Goal: Task Accomplishment & Management: Complete application form

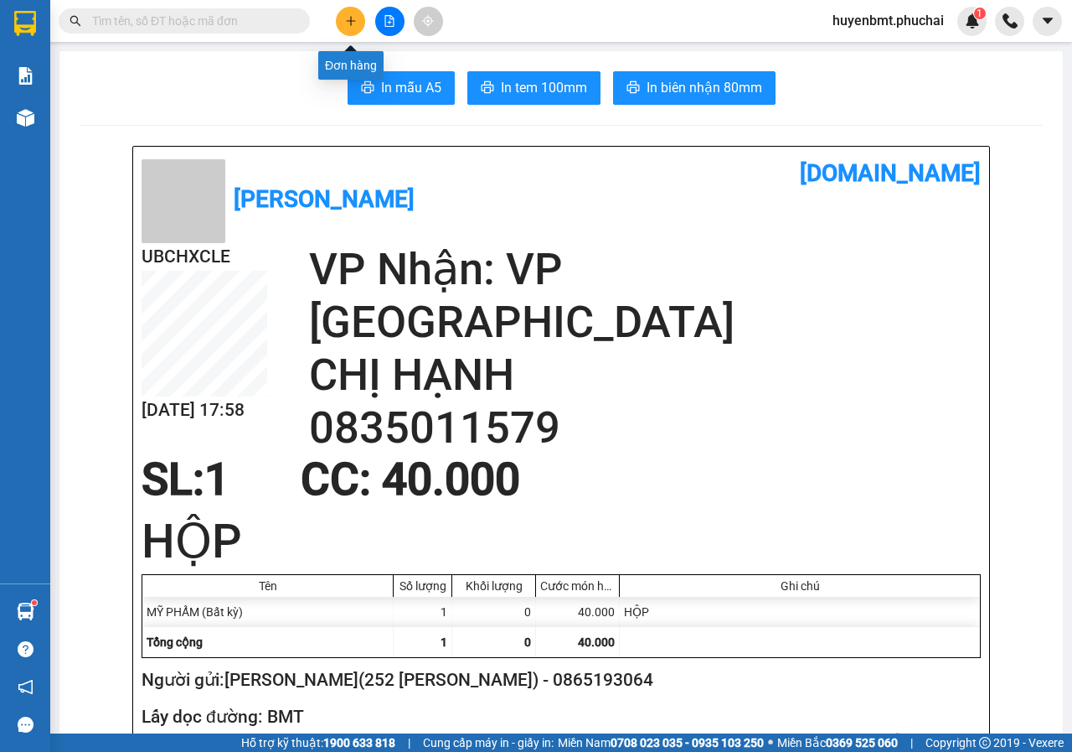
click at [352, 24] on icon "plus" at bounding box center [351, 21] width 12 height 12
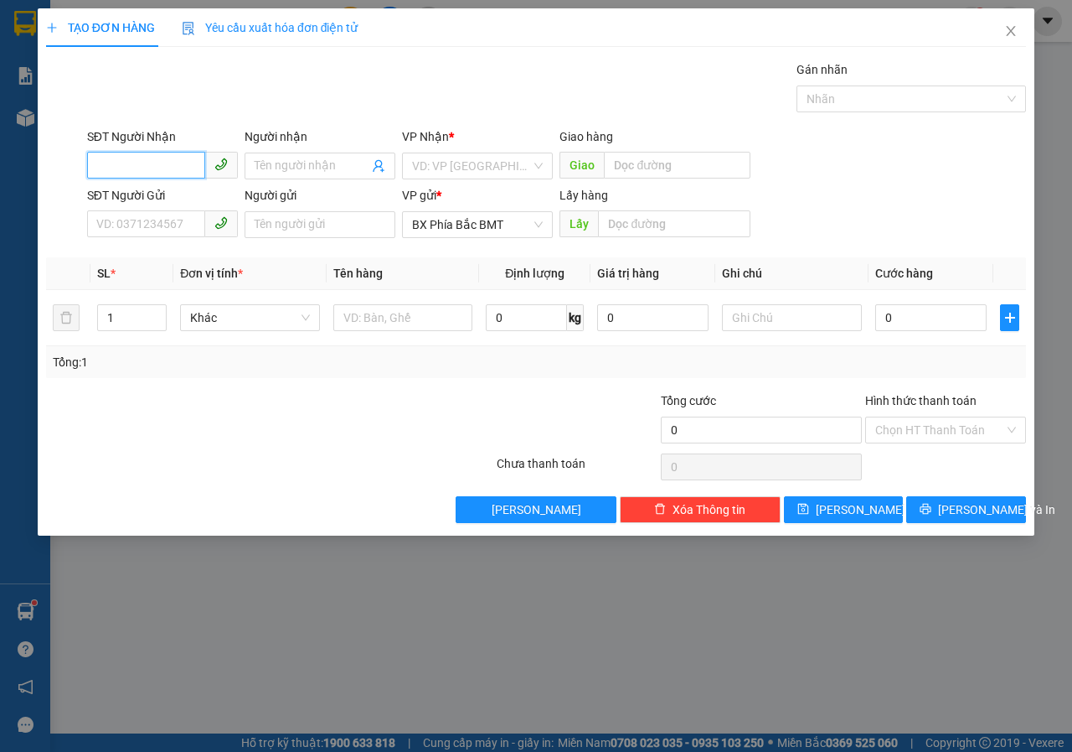
click at [146, 166] on input "SĐT Người Nhận" at bounding box center [146, 165] width 118 height 27
click at [173, 196] on div "0378697978 - THU QUỲNH (108 THÔNG THIÊN HỌC)" at bounding box center [235, 199] width 276 height 18
type input "0378697978"
type input "THU QUỲNH (108 THÔNG THIÊN HỌC)"
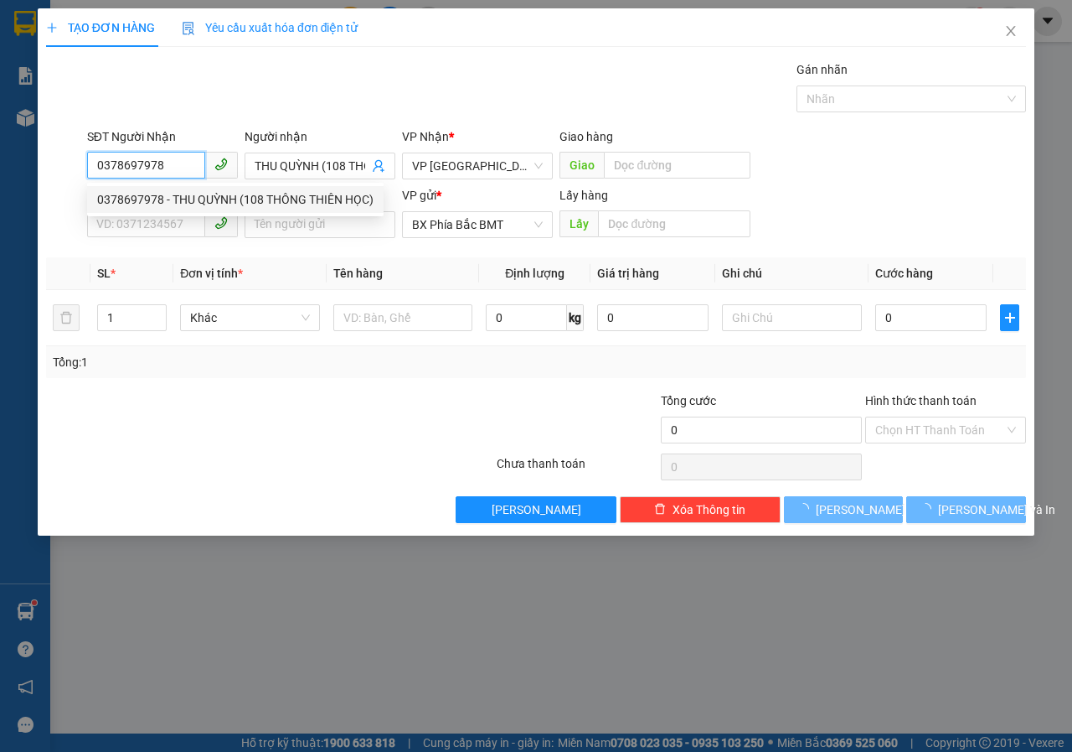
type input "100.000"
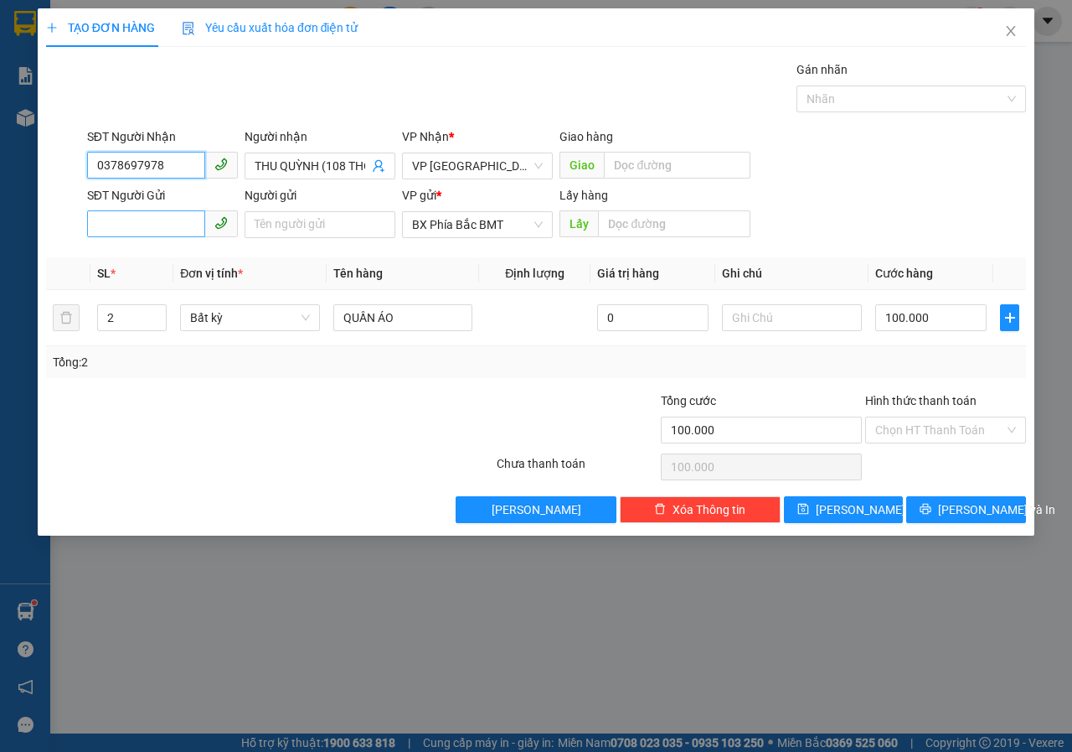
type input "0378697978"
click at [148, 214] on input "SĐT Người Gửi" at bounding box center [146, 223] width 118 height 27
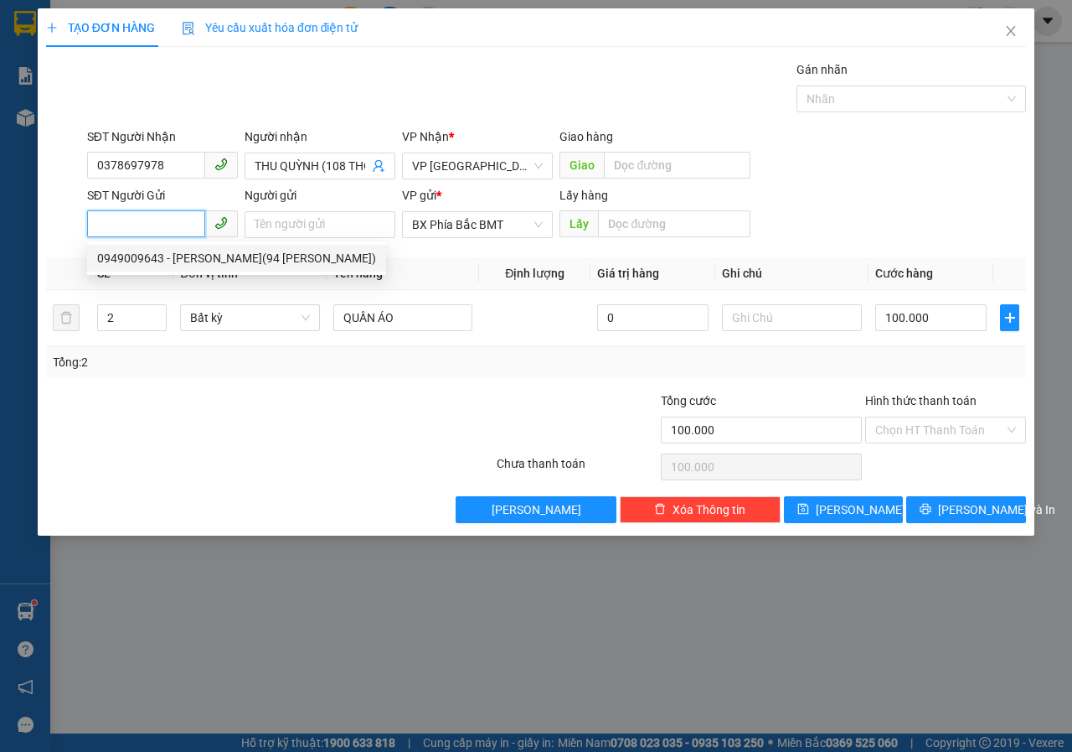
click at [181, 252] on div "0949009643 - [PERSON_NAME](94 [PERSON_NAME])" at bounding box center [236, 258] width 279 height 18
type input "0949009643"
type input "[PERSON_NAME](94 [PERSON_NAME])"
type input "BMT"
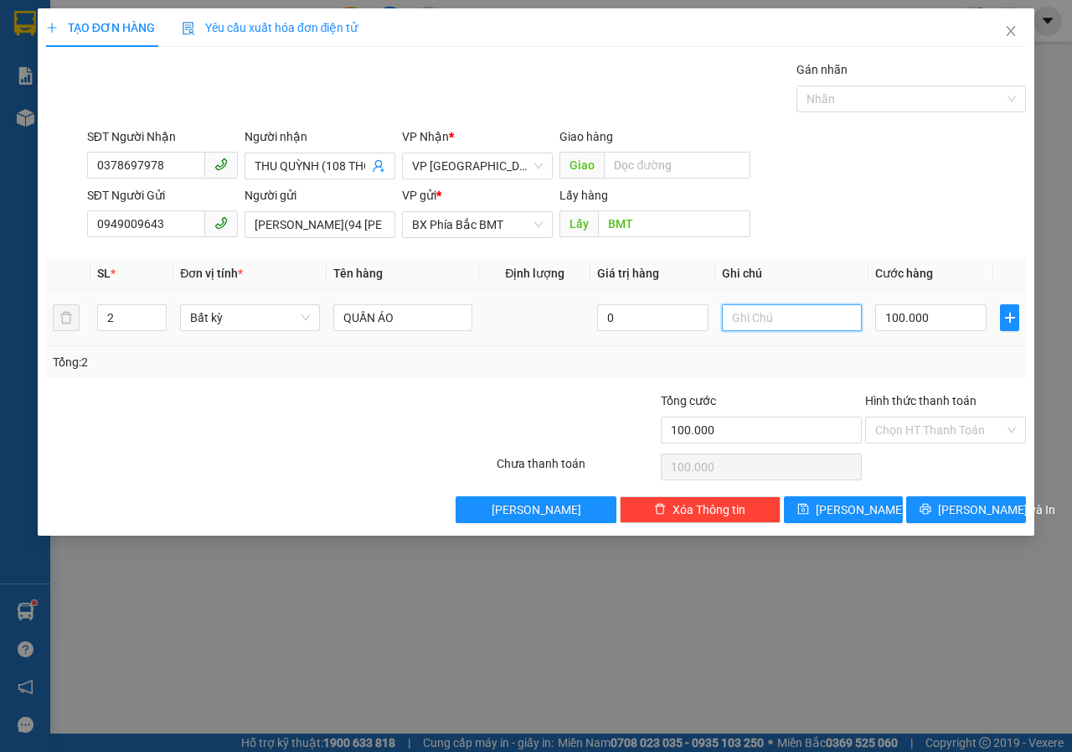
click at [786, 318] on input "text" at bounding box center [792, 317] width 140 height 27
type input "THÙNG"
click at [945, 309] on input "100.000" at bounding box center [931, 317] width 111 height 27
type input "1"
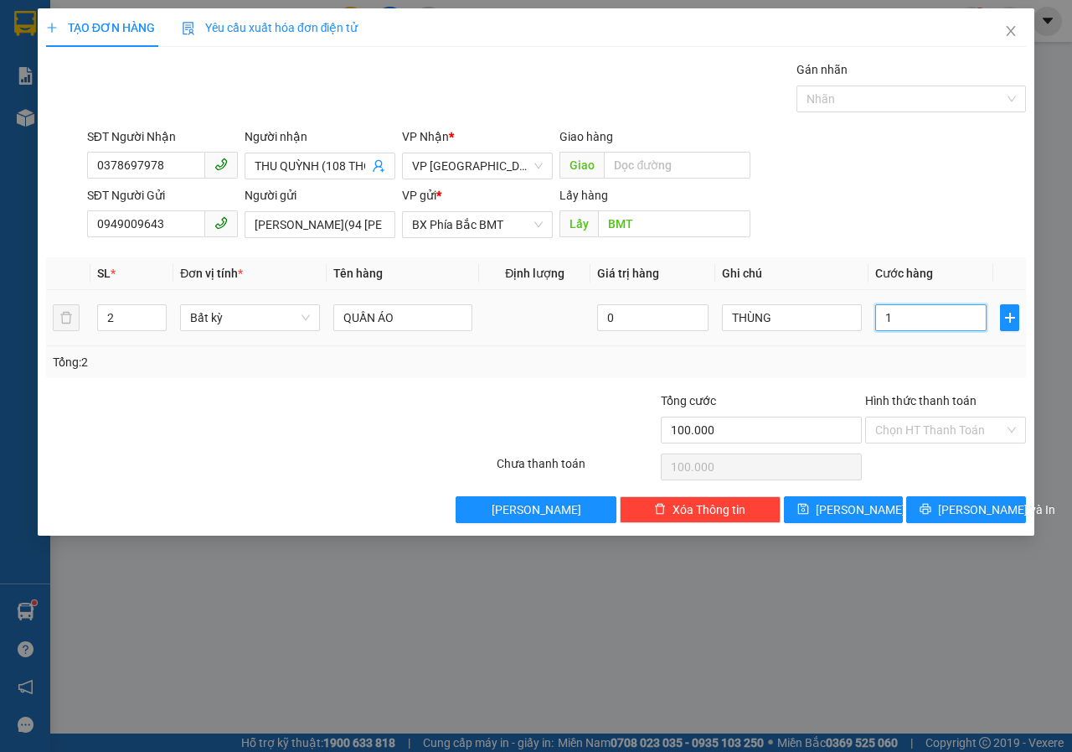
type input "1"
type input "12"
type input "120"
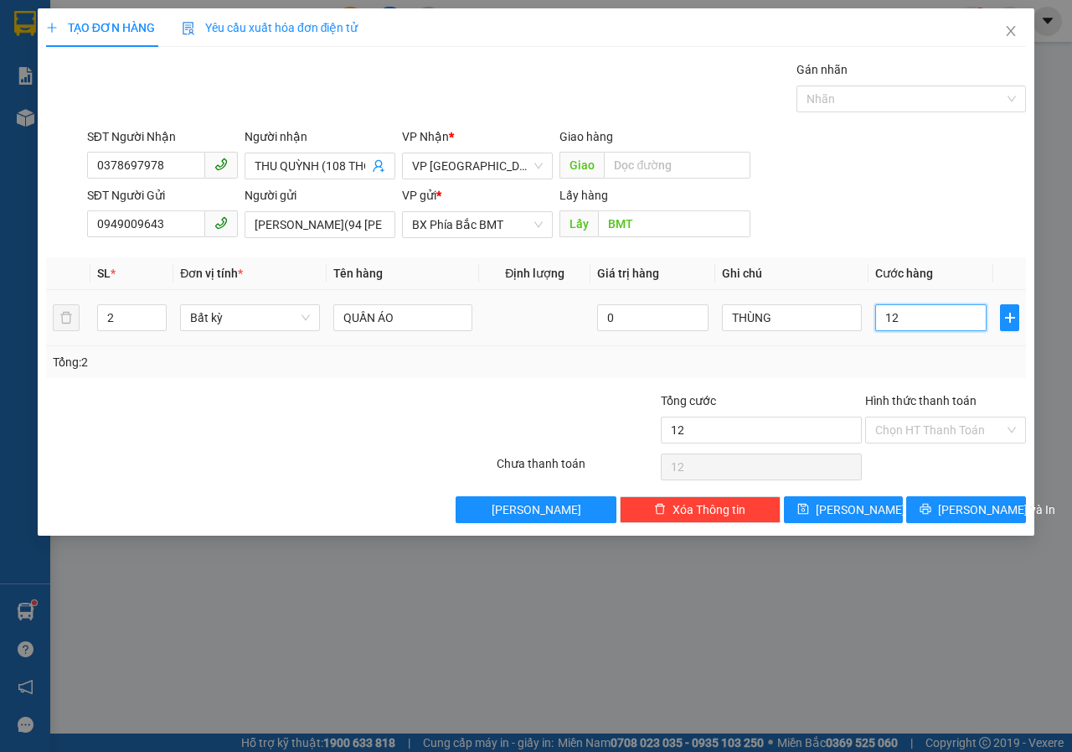
type input "120"
type input "1.200"
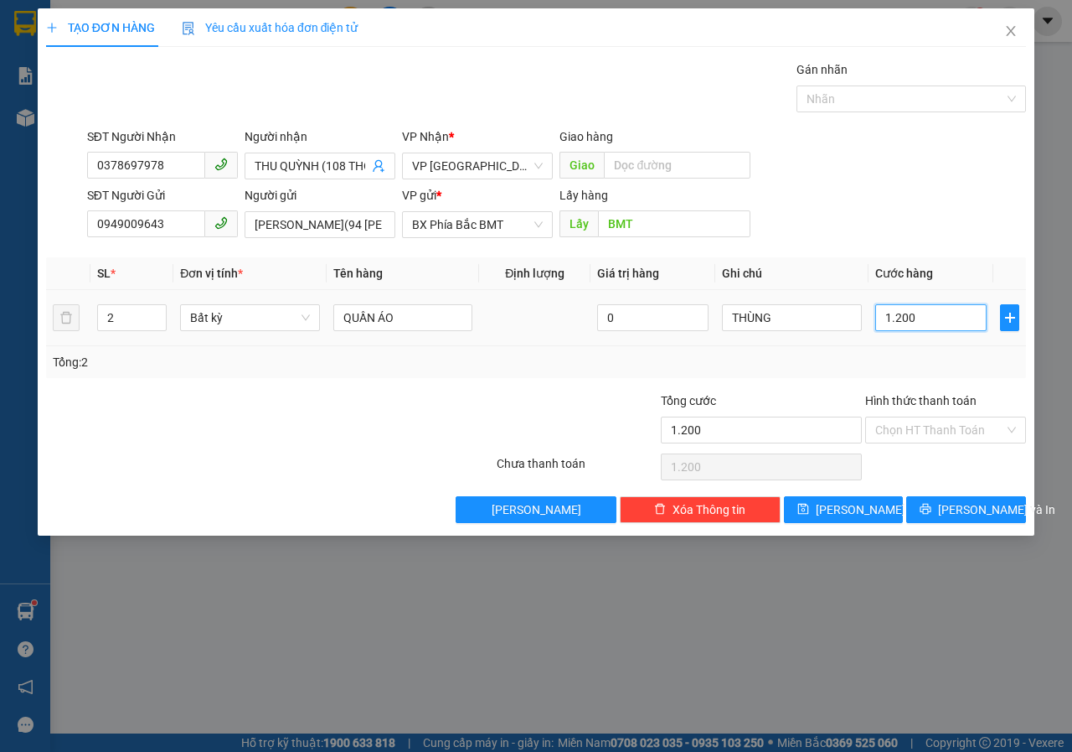
type input "12.000"
type input "120.000"
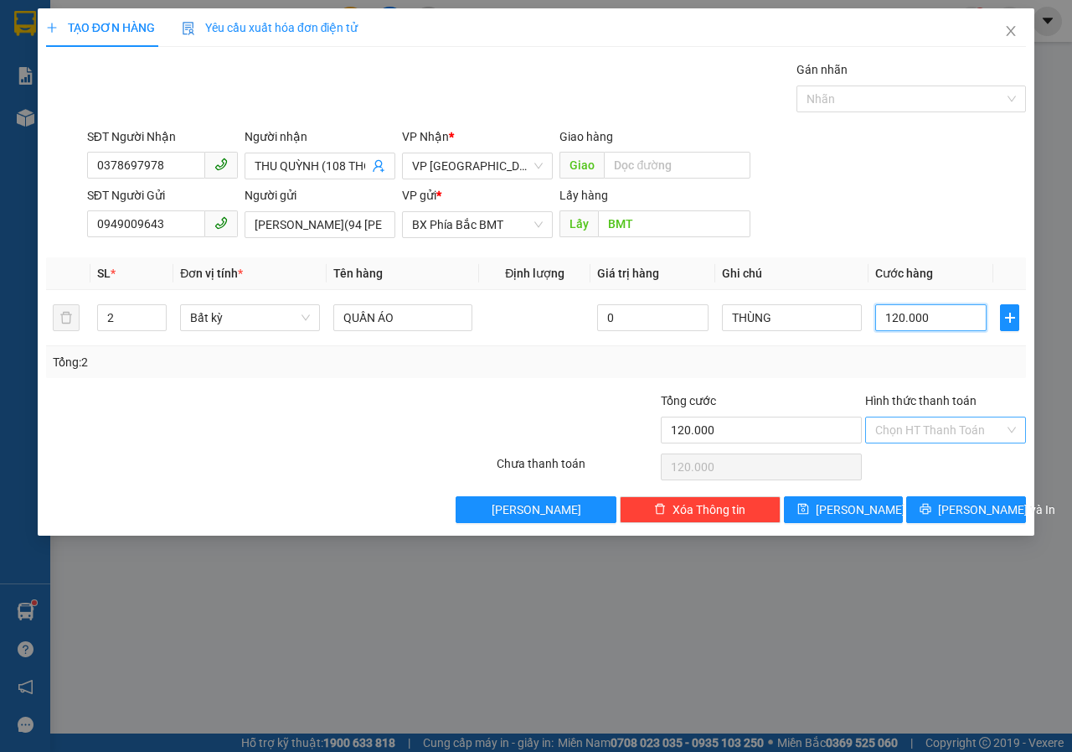
type input "120.000"
click at [926, 428] on input "Hình thức thanh toán" at bounding box center [940, 429] width 129 height 25
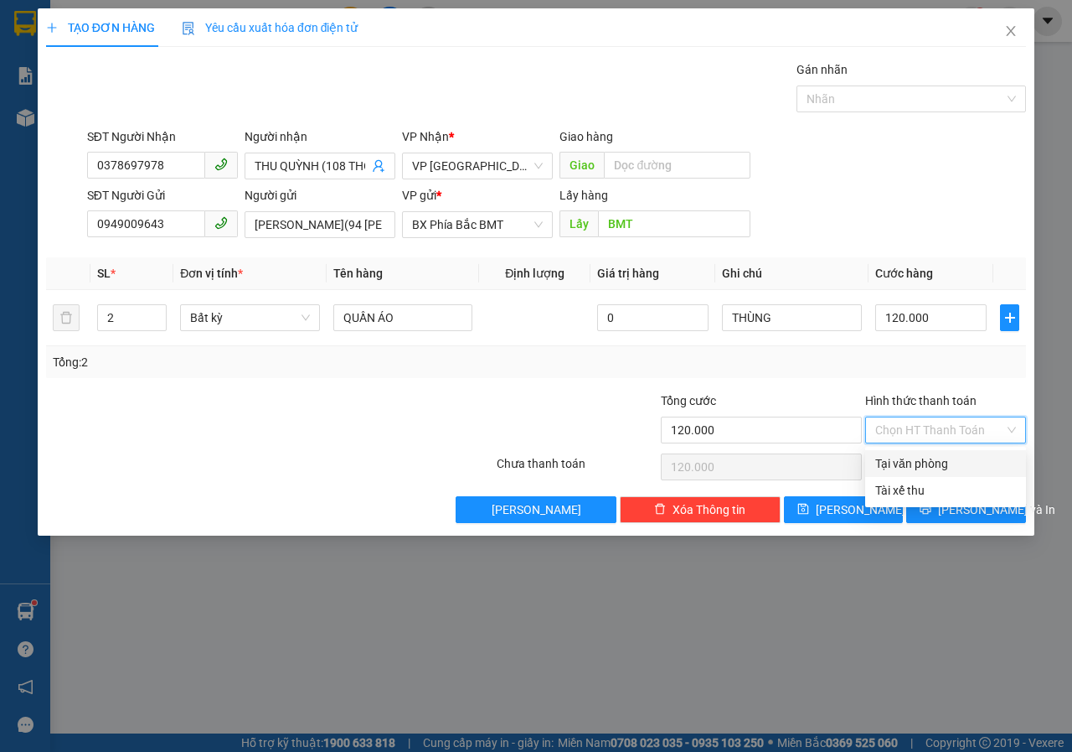
click at [934, 468] on div "Tại văn phòng" at bounding box center [946, 463] width 141 height 18
type input "0"
click at [958, 513] on span "[PERSON_NAME] và In" at bounding box center [996, 509] width 117 height 18
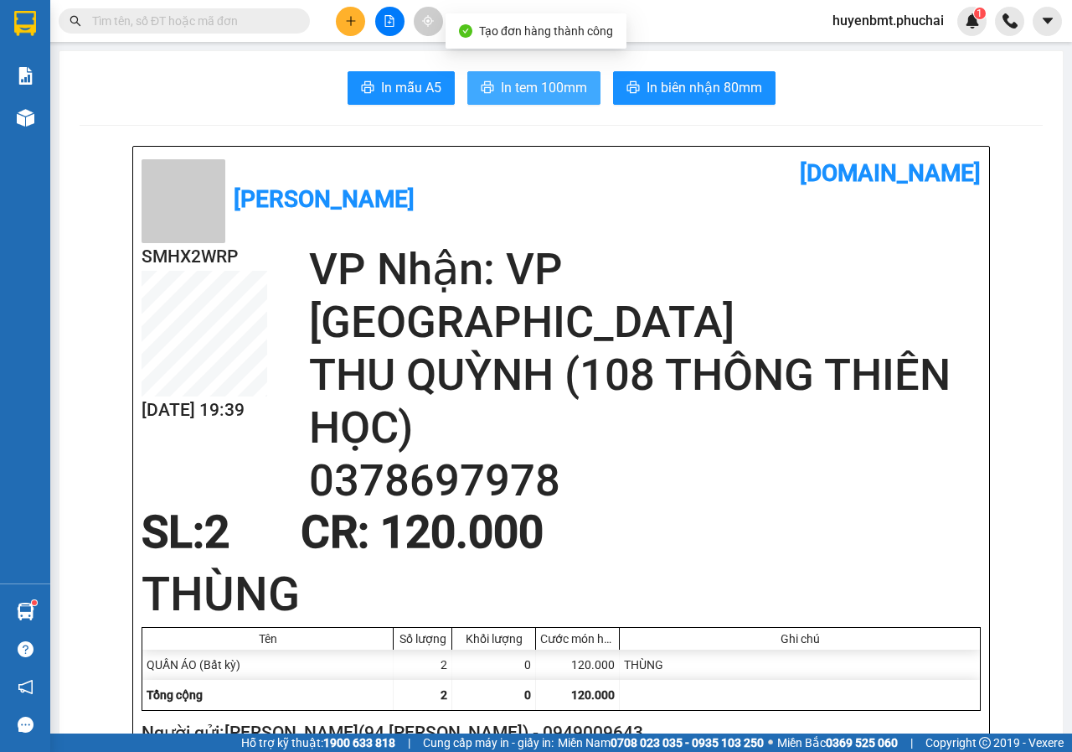
drag, startPoint x: 525, startPoint y: 85, endPoint x: 528, endPoint y: 137, distance: 52.8
click at [524, 85] on span "In tem 100mm" at bounding box center [544, 87] width 86 height 21
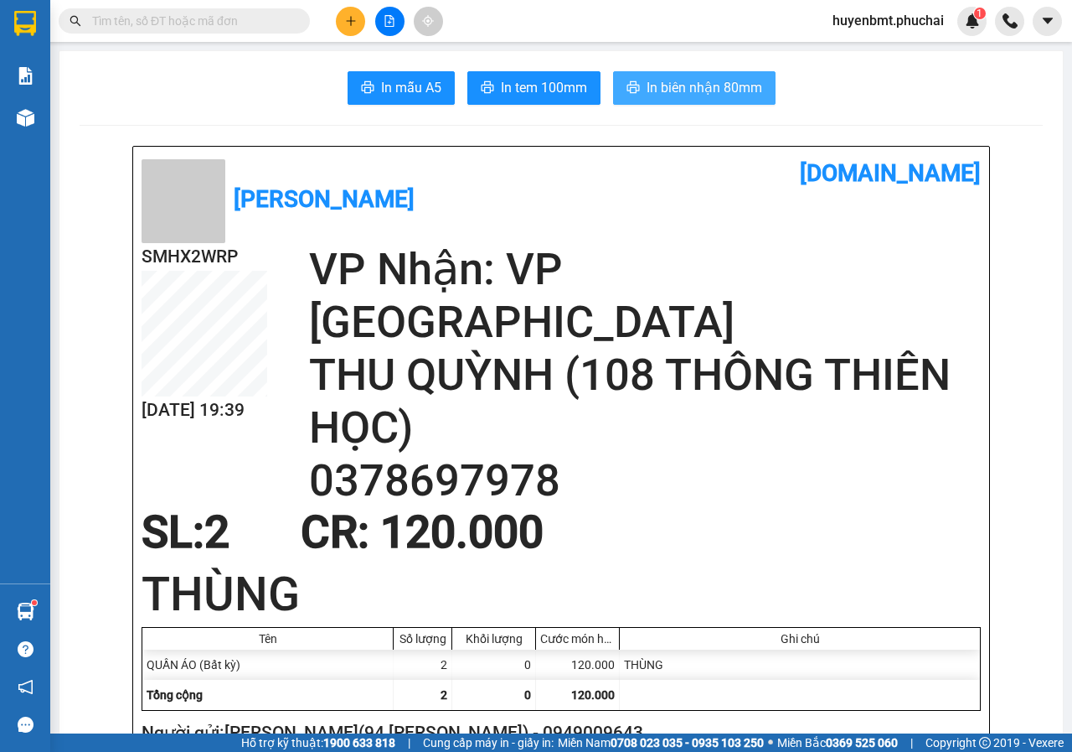
click at [647, 91] on span "In biên nhận 80mm" at bounding box center [705, 87] width 116 height 21
click at [481, 679] on div "0" at bounding box center [494, 694] width 84 height 30
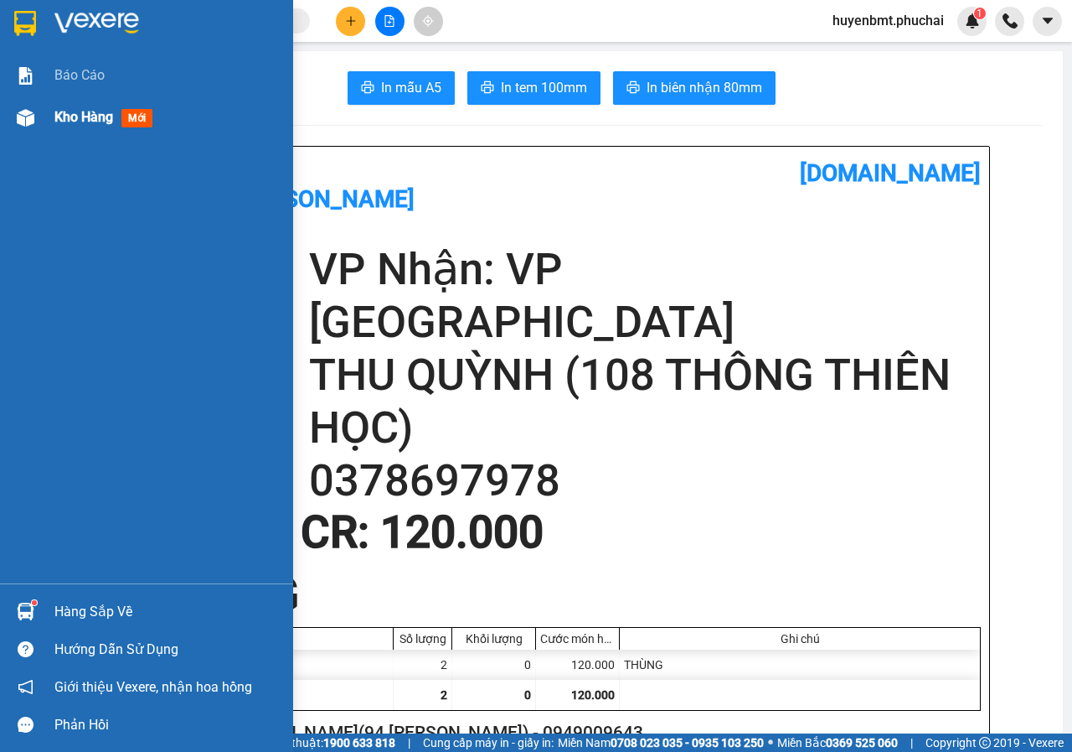
click at [104, 118] on span "Kho hàng" at bounding box center [83, 117] width 59 height 16
